Goal: Navigation & Orientation: Find specific page/section

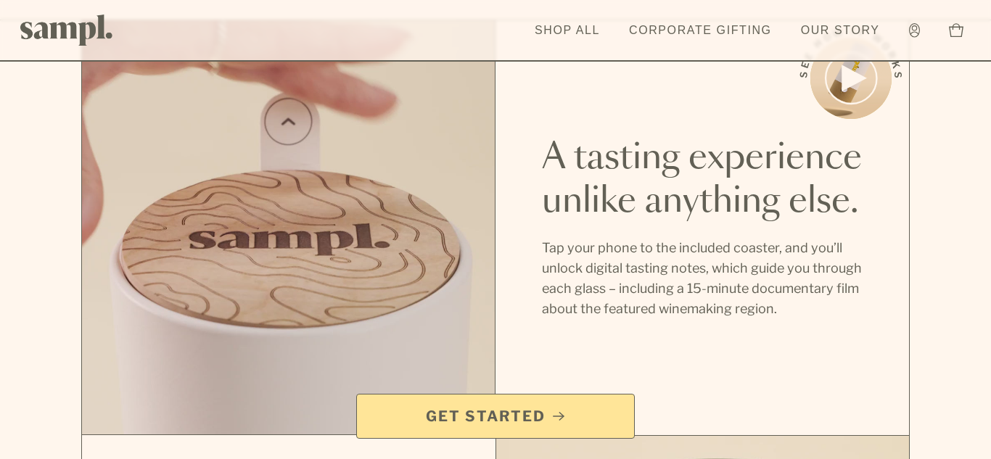
scroll to position [785, 0]
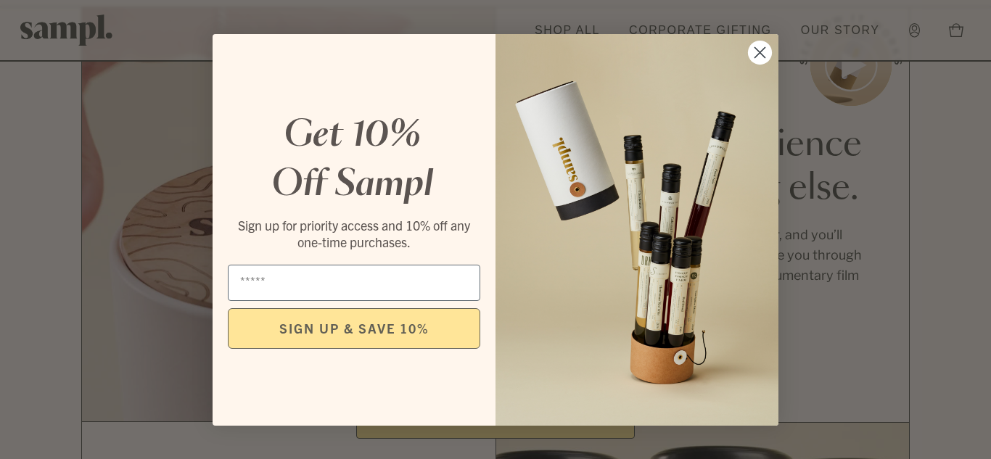
click at [753, 54] on circle "Close dialog" at bounding box center [760, 52] width 24 height 24
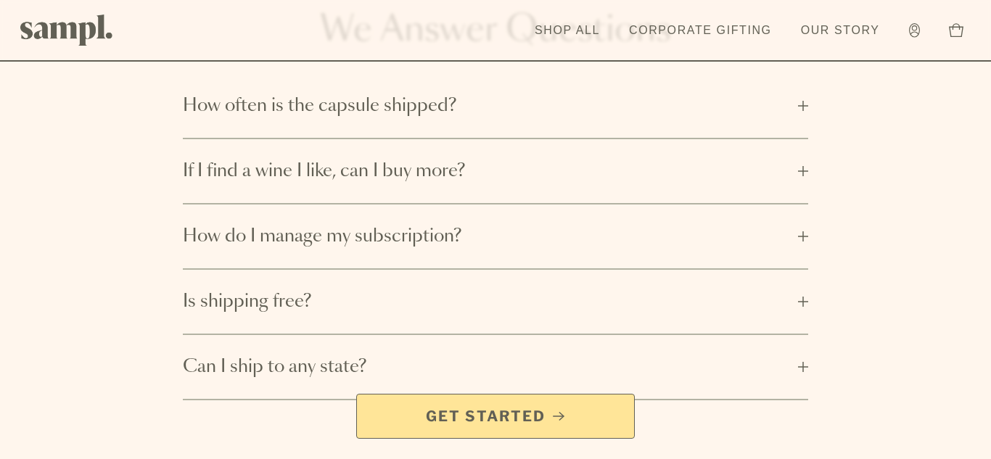
scroll to position [2123, 0]
click at [579, 28] on link "Shop All" at bounding box center [567, 31] width 80 height 32
